Goal: Find specific page/section: Find specific page/section

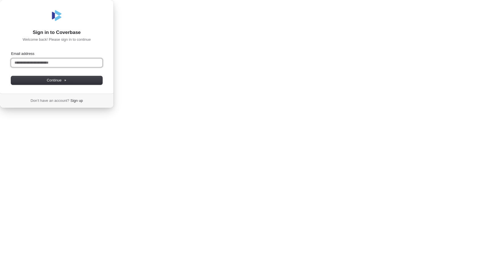
click at [102, 67] on input "Email address" at bounding box center [56, 63] width 91 height 8
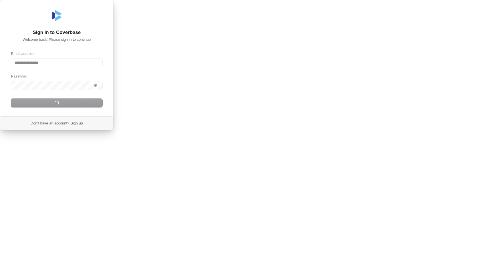
type input "**********"
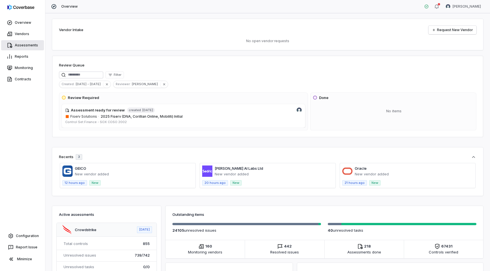
click at [22, 49] on link "Assessments" at bounding box center [22, 45] width 43 height 10
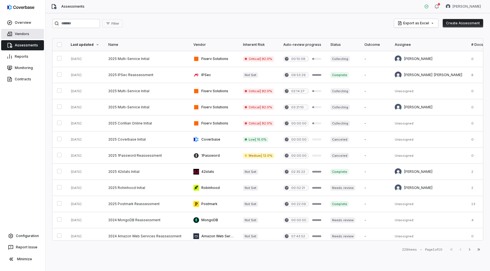
click at [26, 37] on link "Vendors" at bounding box center [22, 34] width 43 height 10
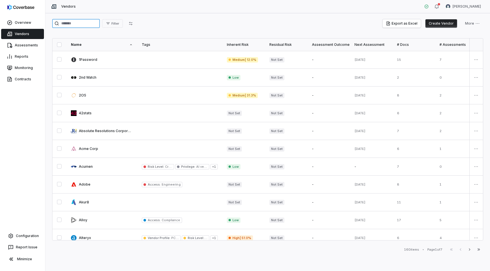
click at [83, 20] on input "search" at bounding box center [76, 23] width 48 height 9
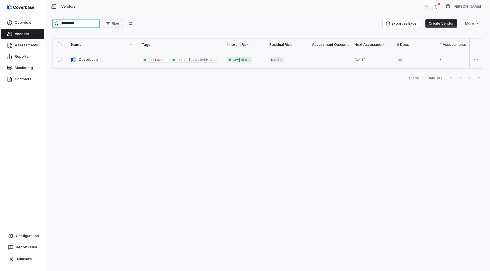
type input "*********"
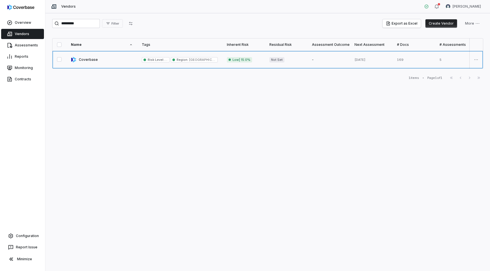
click at [92, 59] on link at bounding box center [101, 60] width 71 height 18
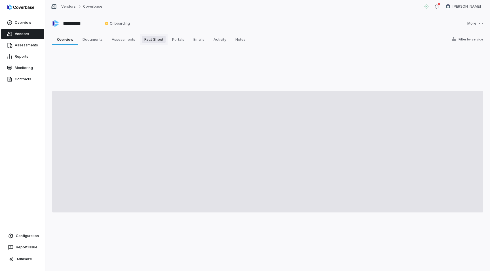
click at [156, 39] on span "Fact Sheet" at bounding box center [154, 39] width 24 height 7
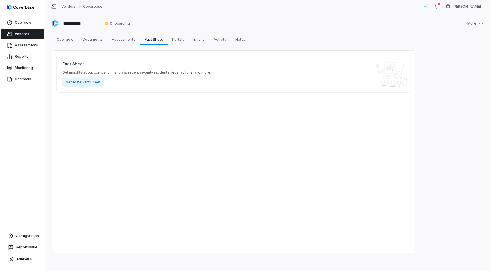
click at [66, 4] on div "Vendors Coverbase" at bounding box center [76, 7] width 51 height 6
click at [61, 6] on link "Vendors" at bounding box center [68, 6] width 14 height 5
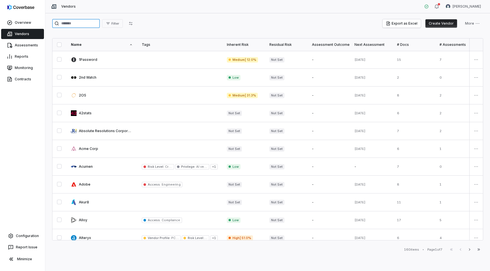
click at [81, 27] on input "search" at bounding box center [76, 23] width 48 height 9
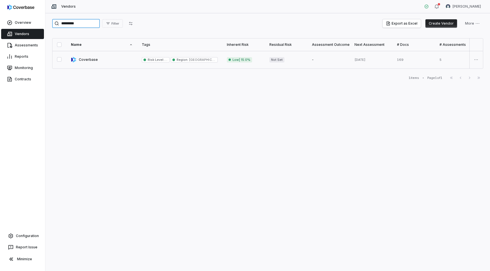
type input "*********"
click at [97, 63] on link at bounding box center [101, 60] width 71 height 18
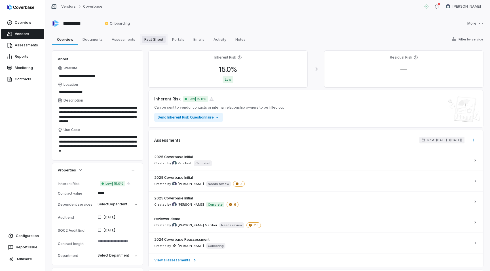
click at [155, 37] on span "Fact Sheet" at bounding box center [154, 39] width 24 height 7
type textarea "*"
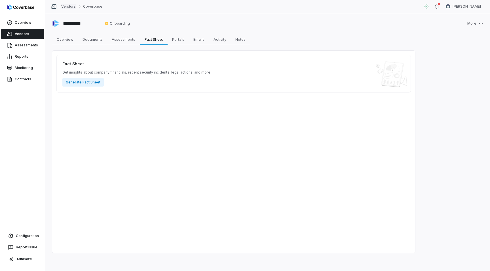
click at [70, 8] on link "Vendors" at bounding box center [68, 6] width 14 height 5
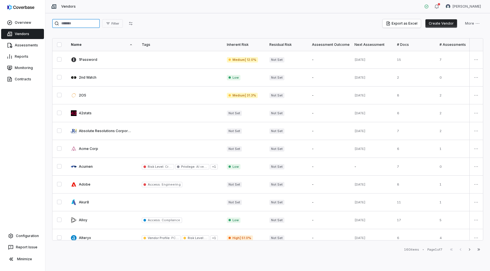
click at [81, 27] on input "search" at bounding box center [76, 23] width 48 height 9
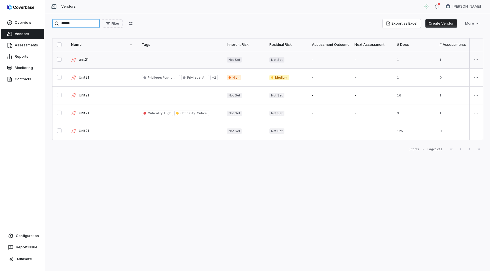
type input "******"
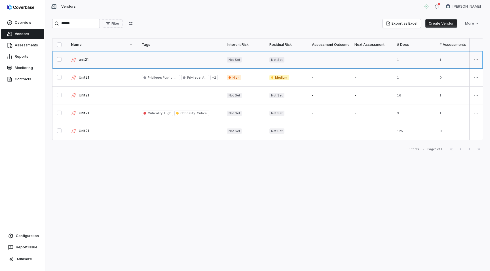
click at [113, 60] on link at bounding box center [101, 60] width 71 height 18
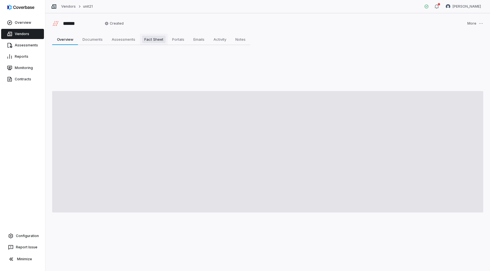
click at [151, 39] on span "Fact Sheet" at bounding box center [154, 39] width 24 height 7
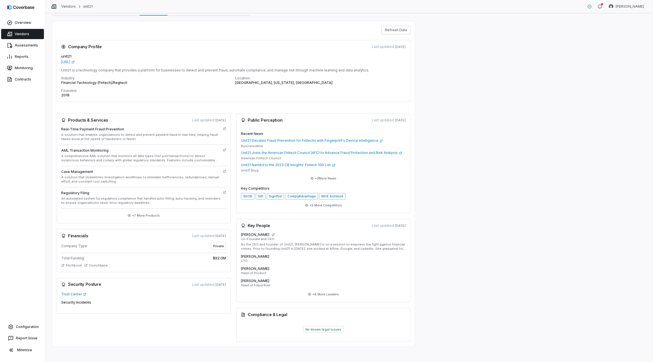
scroll to position [32, 0]
